Goal: Entertainment & Leisure: Consume media (video, audio)

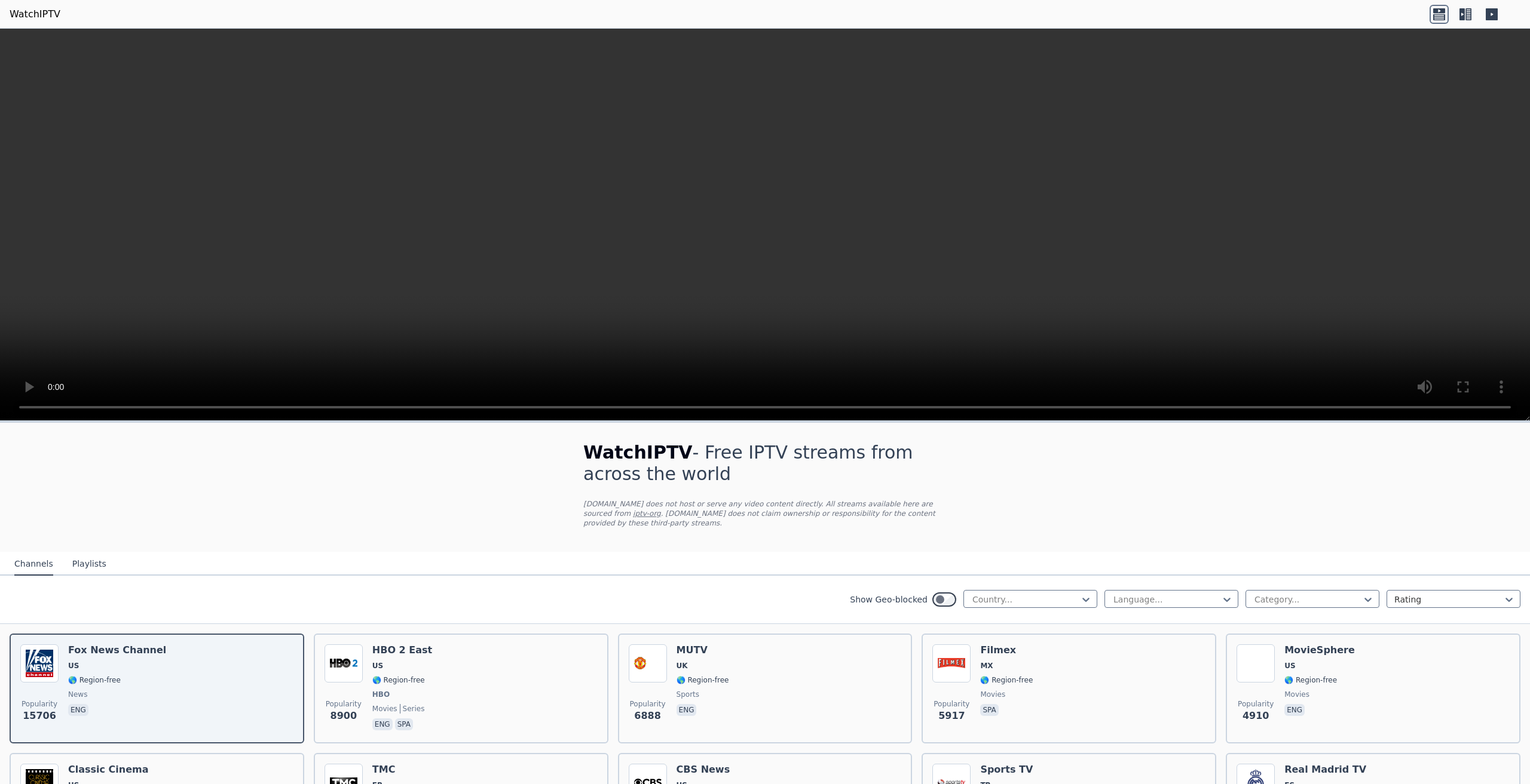
scroll to position [553, 0]
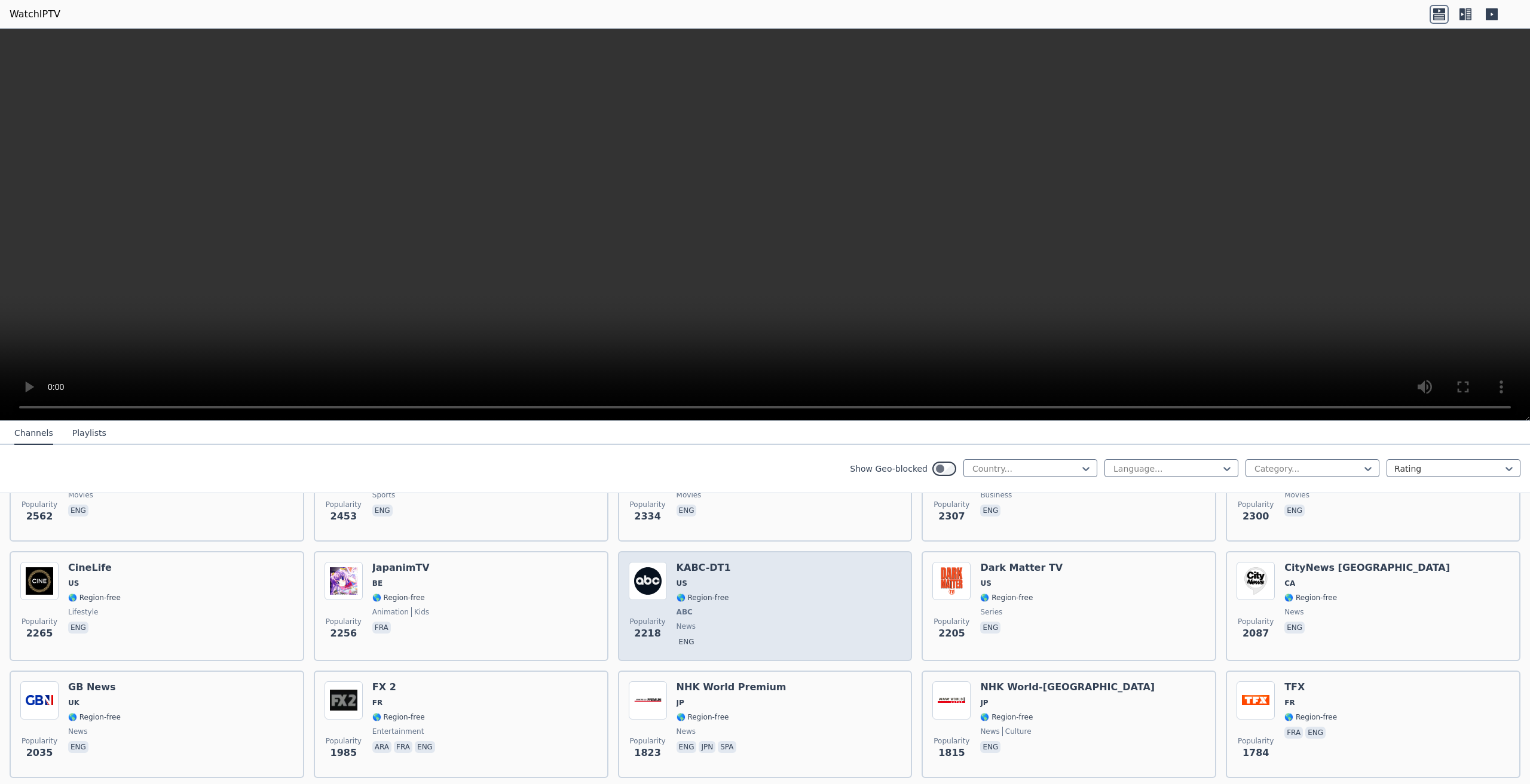
click at [827, 586] on div "Popularity 2218 KABC-DT1 US 🌎 Region-free ABC news eng" at bounding box center [765, 606] width 273 height 88
